Goal: Task Accomplishment & Management: Manage account settings

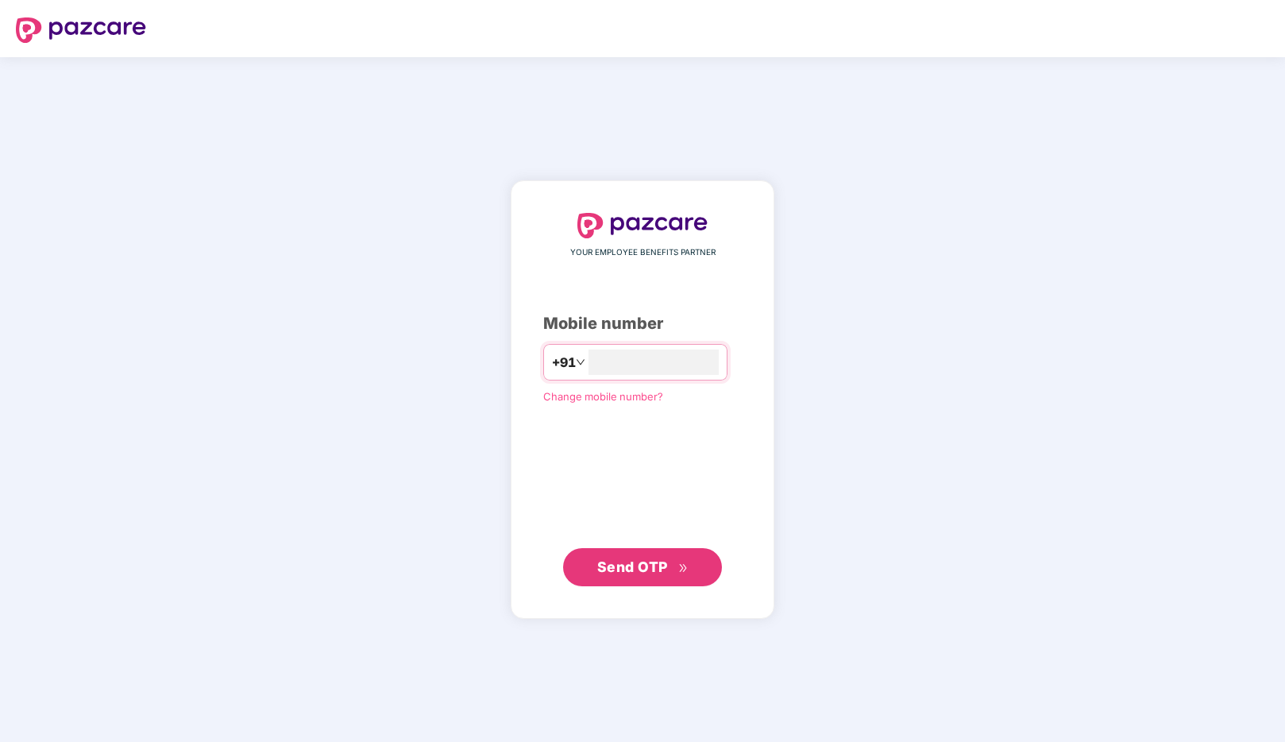
type input "**********"
click at [644, 566] on span "Send OTP" at bounding box center [632, 566] width 71 height 17
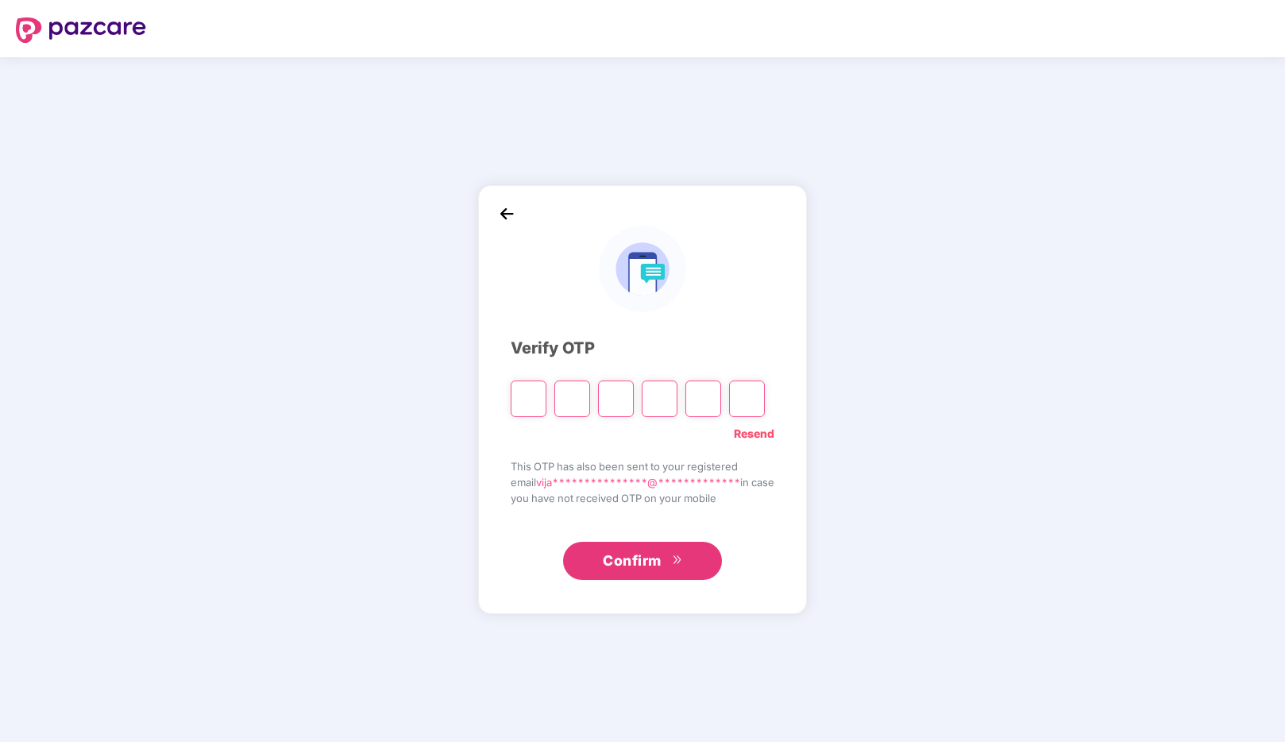
type input "*"
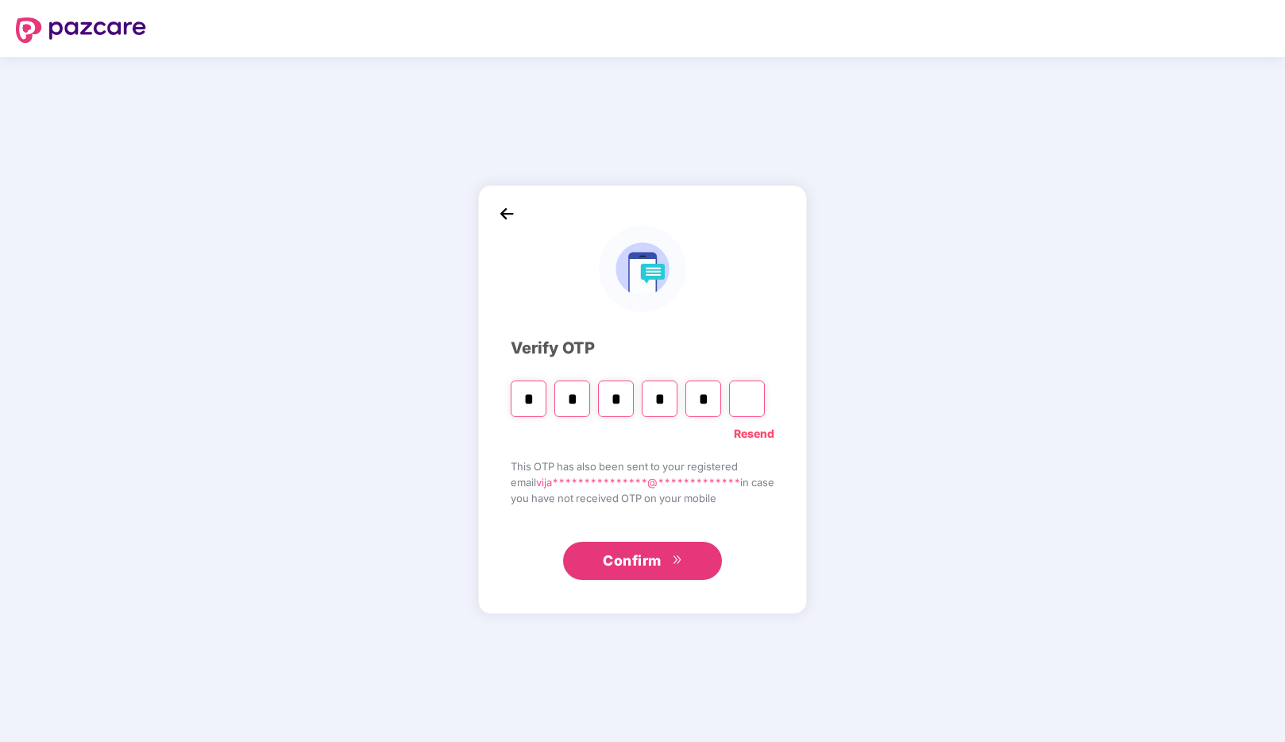
type input "*"
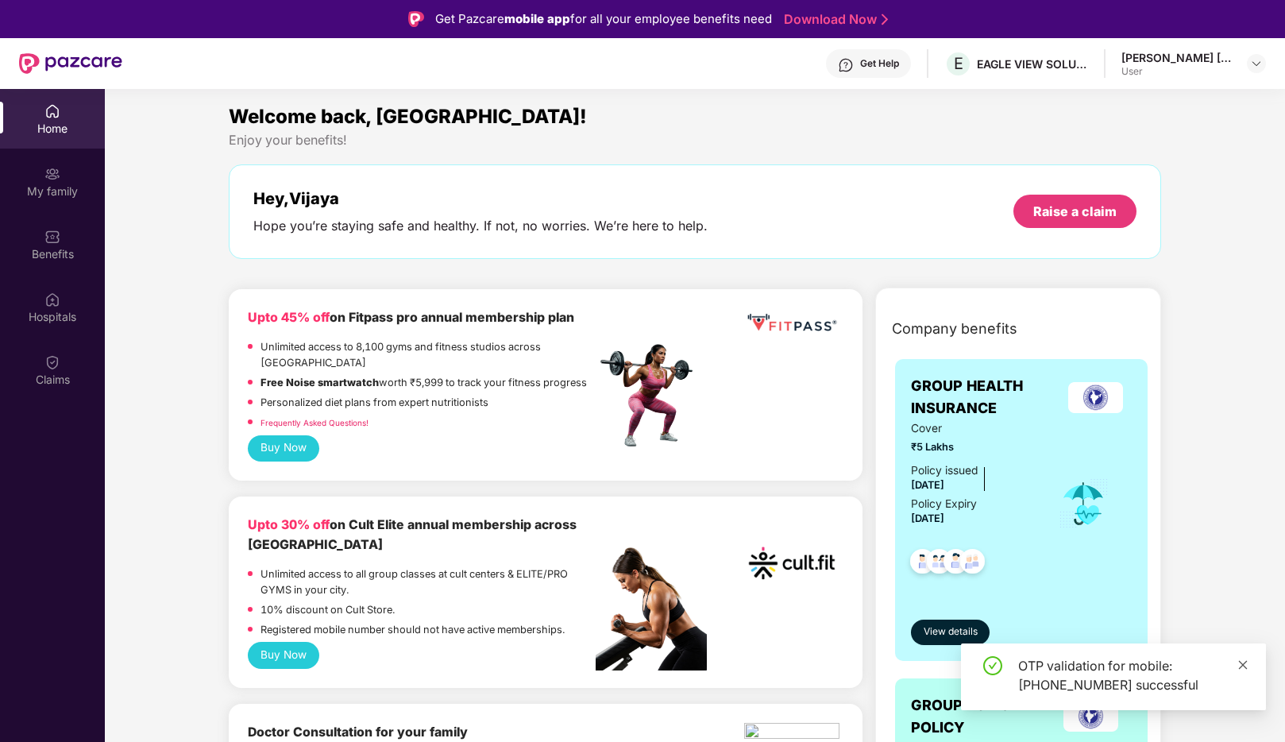
click at [1241, 662] on icon "close" at bounding box center [1242, 664] width 11 height 11
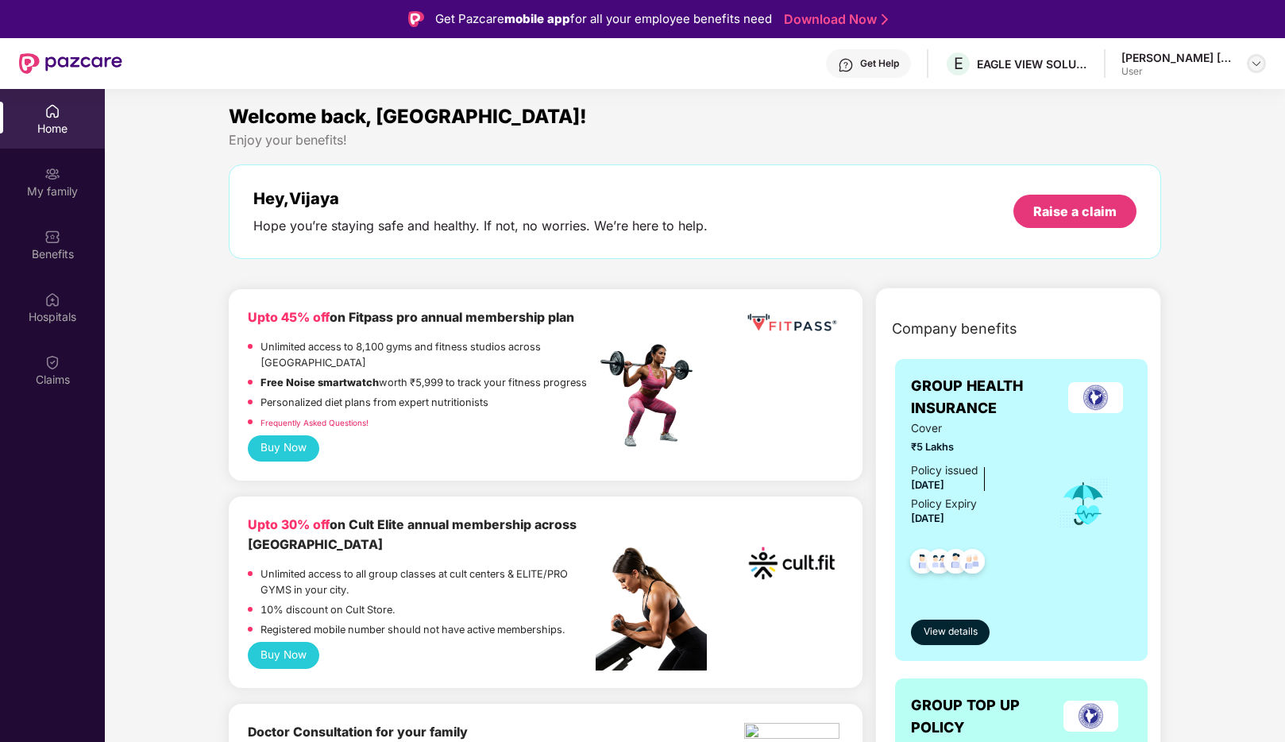
click at [1253, 64] on img at bounding box center [1256, 63] width 13 height 13
click at [1168, 149] on div "[PERSON_NAME] [PERSON_NAME]" at bounding box center [1197, 152] width 149 height 30
click at [52, 172] on img at bounding box center [52, 174] width 16 height 16
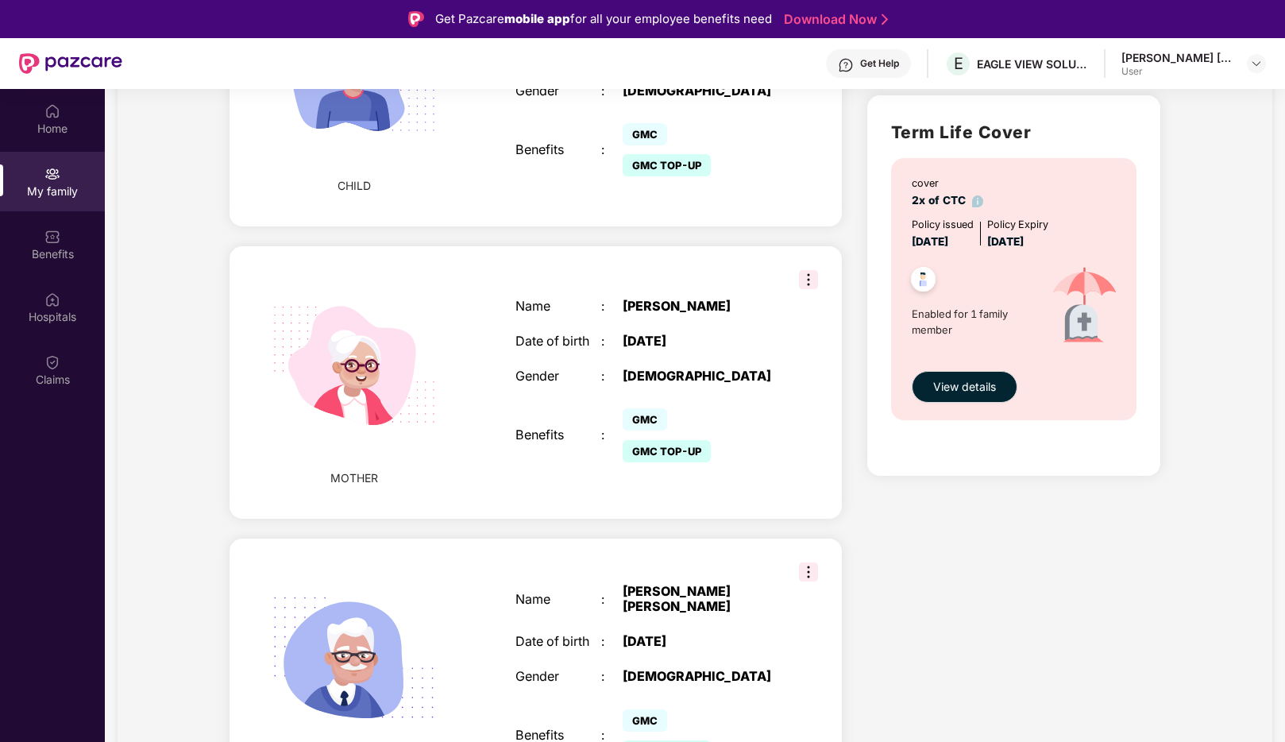
scroll to position [1321, 0]
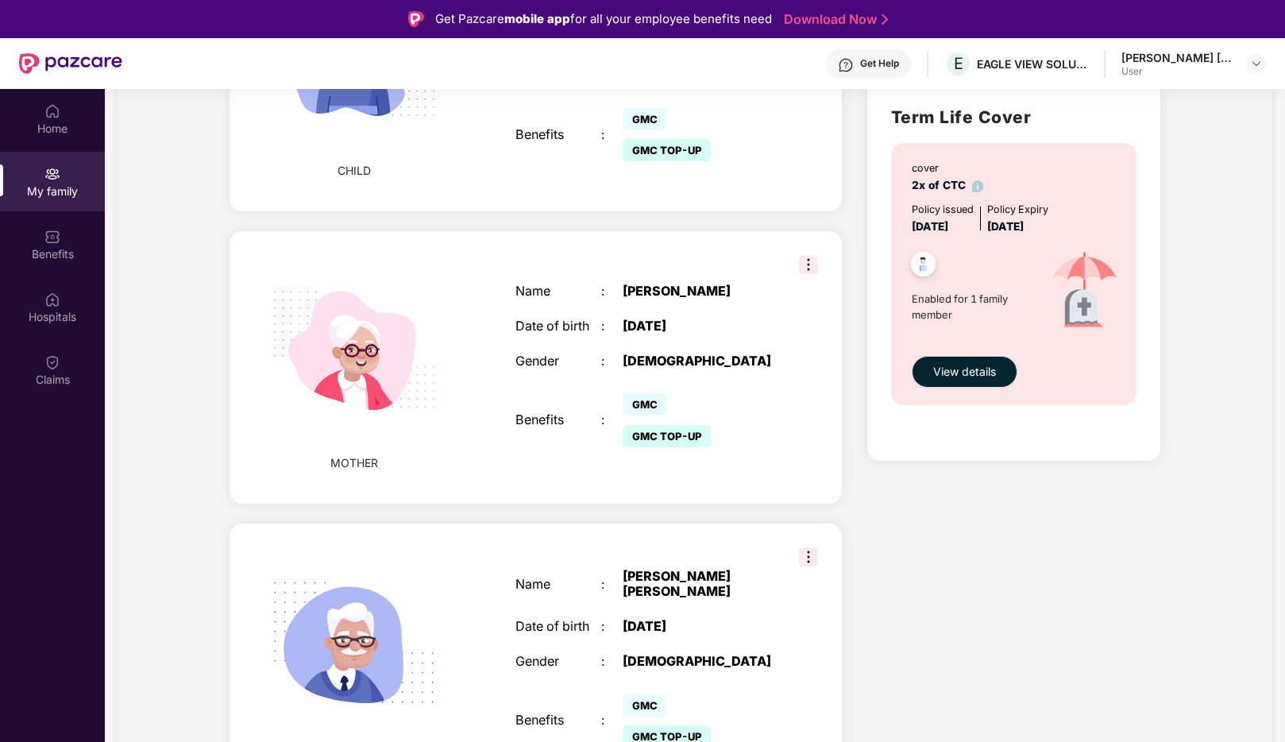
click at [810, 255] on img at bounding box center [808, 264] width 19 height 19
click at [768, 346] on div "Name : [PERSON_NAME] Date of birth : [DEMOGRAPHIC_DATA] Gender : [DEMOGRAPHIC_D…" at bounding box center [645, 367] width 290 height 207
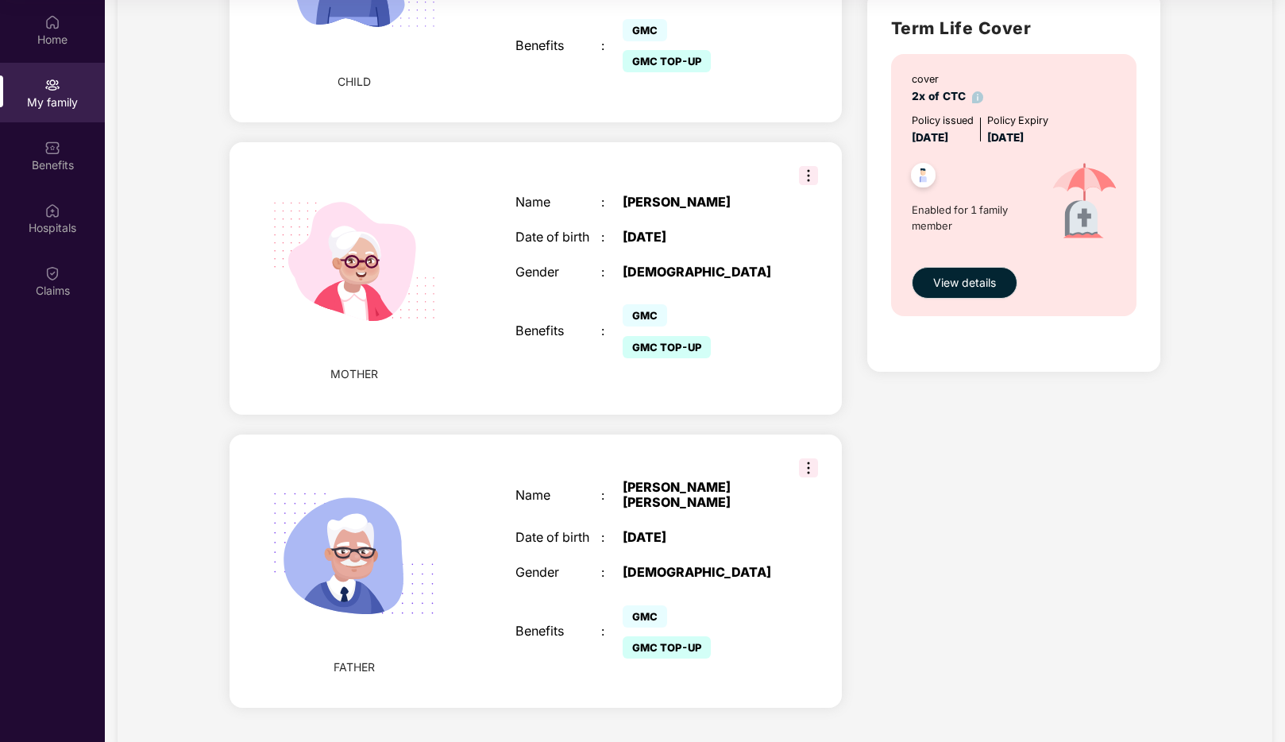
click at [801, 166] on img at bounding box center [808, 175] width 19 height 19
click at [747, 299] on div "GMC GMC TOP-UP" at bounding box center [698, 330] width 151 height 62
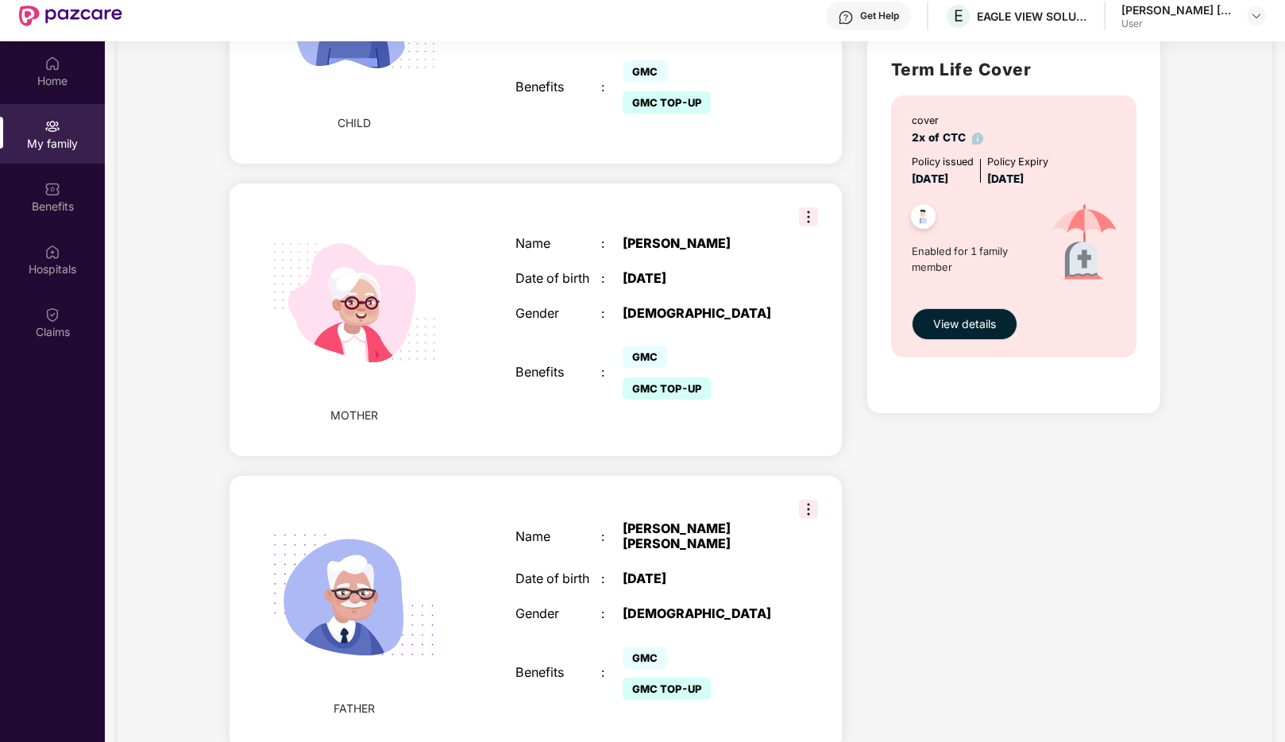
scroll to position [0, 0]
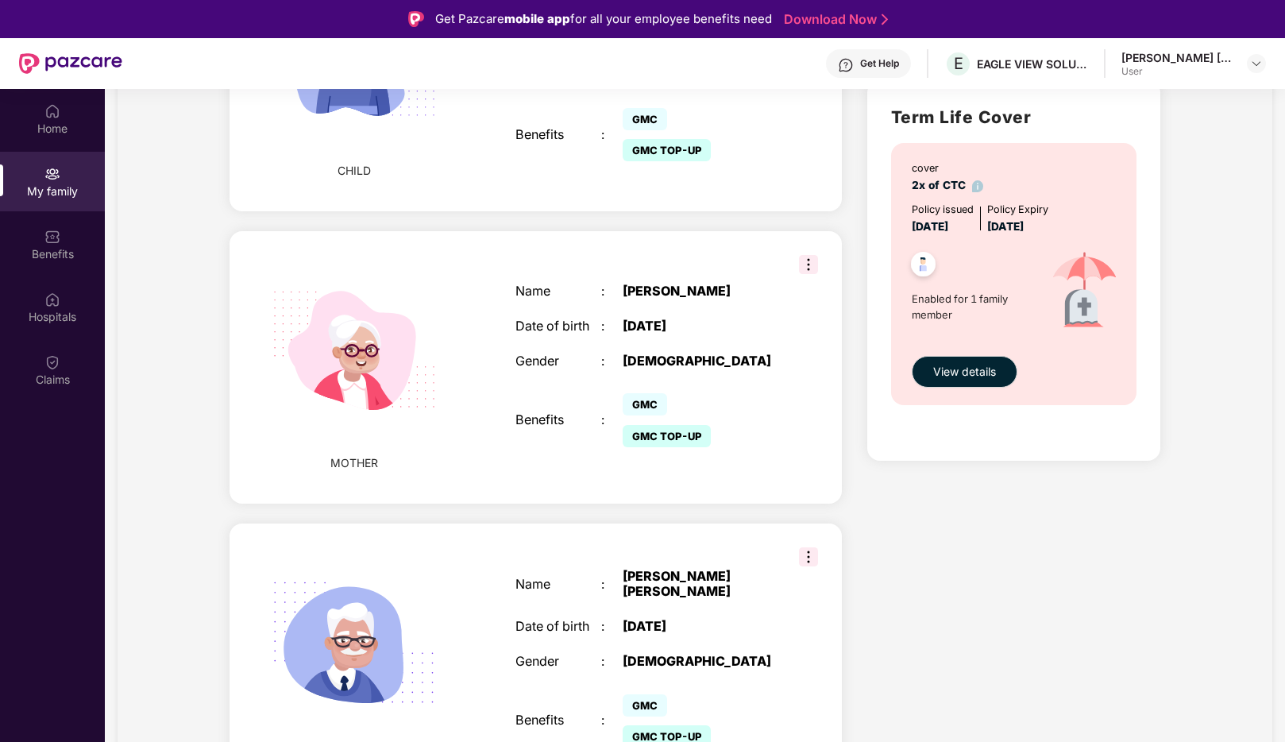
click at [863, 61] on div "Get Help" at bounding box center [879, 63] width 39 height 13
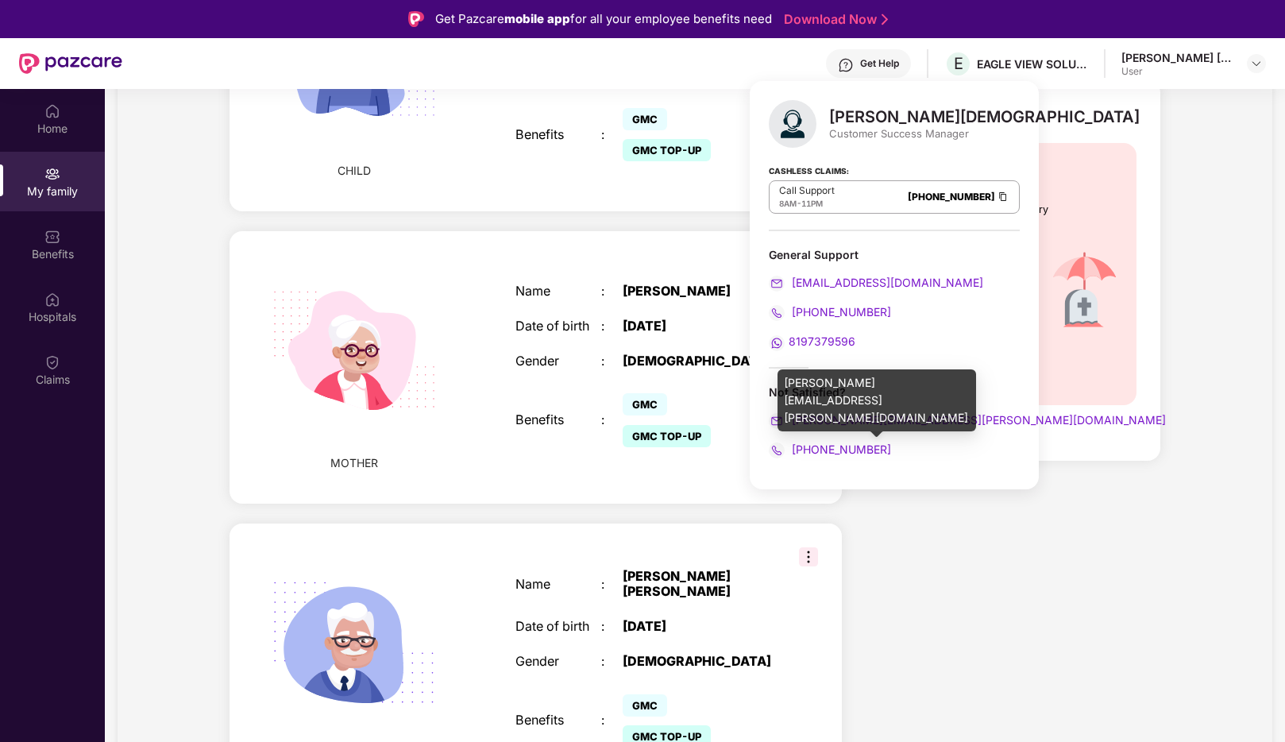
click at [898, 422] on span "[PERSON_NAME][EMAIL_ADDRESS][PERSON_NAME][DOMAIN_NAME]" at bounding box center [977, 420] width 377 height 14
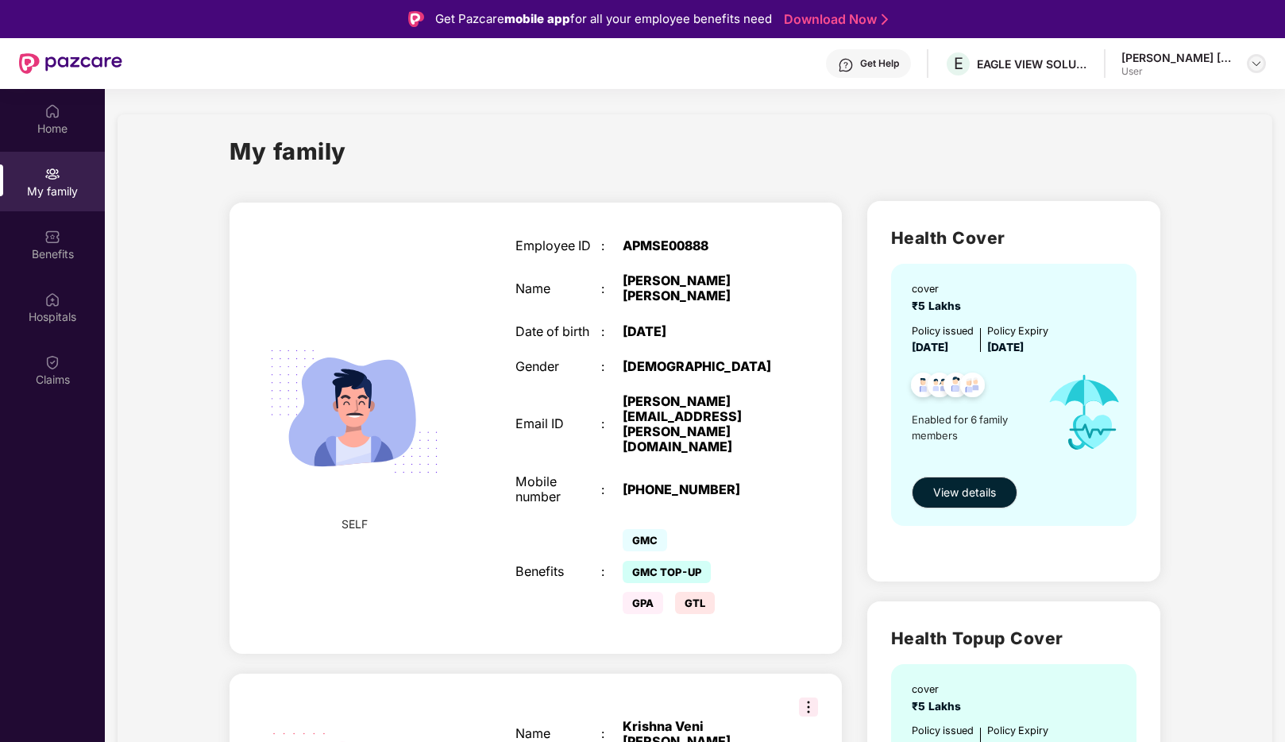
click at [1247, 60] on div at bounding box center [1256, 63] width 19 height 19
click at [1114, 106] on div "Logout" at bounding box center [1182, 101] width 207 height 31
